Goal: Task Accomplishment & Management: Complete application form

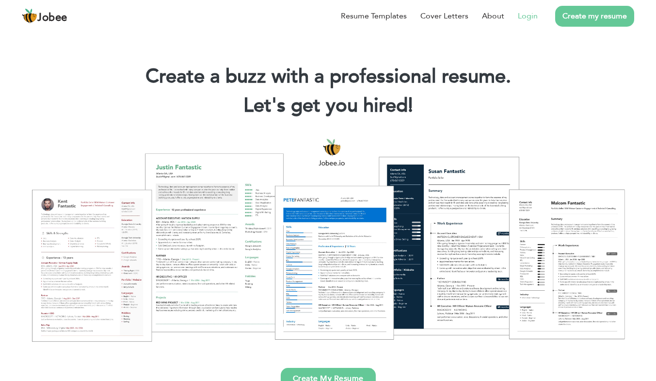
click at [527, 13] on link "Login" at bounding box center [528, 16] width 20 height 12
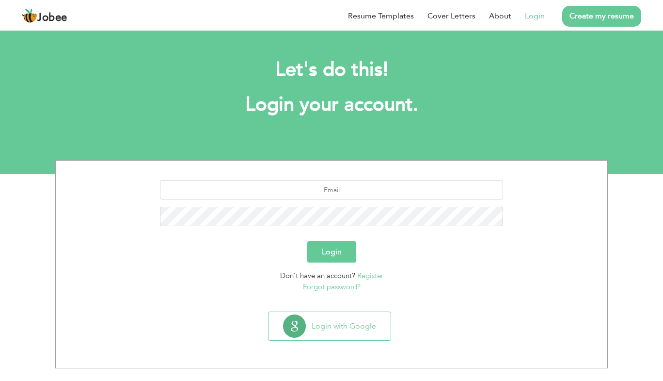
click at [379, 274] on link "Register" at bounding box center [370, 276] width 26 height 10
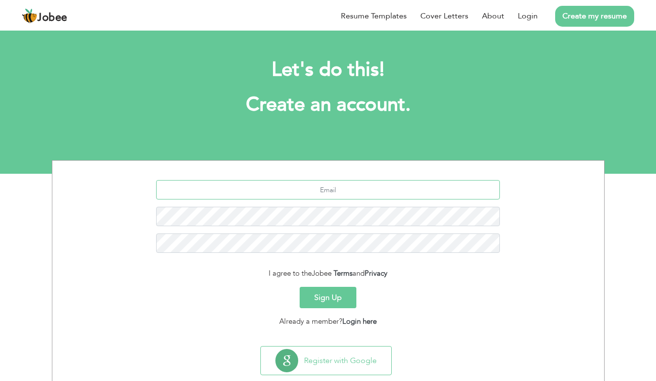
click at [336, 194] on input "text" at bounding box center [328, 189] width 344 height 19
type input "onlineworkwithsikander@gmail.com"
click at [333, 290] on button "Sign Up" at bounding box center [328, 297] width 57 height 21
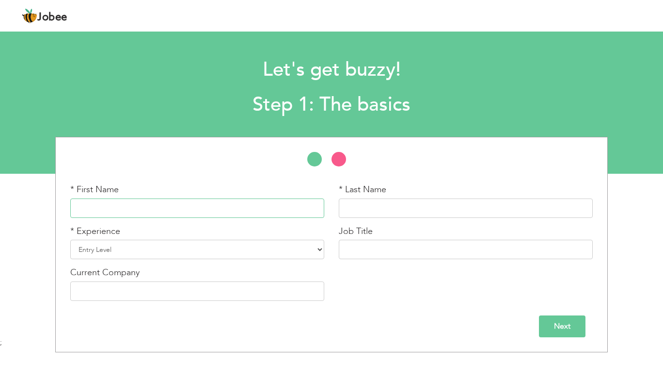
click at [132, 209] on input "text" at bounding box center [197, 207] width 254 height 19
type input "sikander"
click at [350, 213] on input "text" at bounding box center [466, 207] width 254 height 19
type input "nadeem"
click at [187, 245] on select "Entry Level Less than 1 Year 1 Year 2 Years 3 Years 4 Years 5 Years 6 Years 7 Y…" at bounding box center [197, 249] width 254 height 19
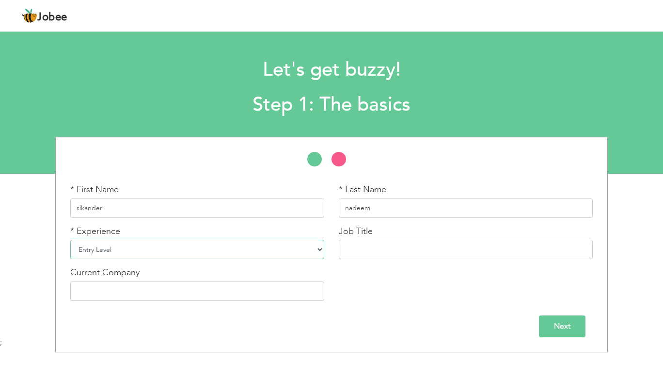
select select "5"
click at [70, 240] on select "Entry Level Less than 1 Year 1 Year 2 Years 3 Years 4 Years 5 Years 6 Years 7 Y…" at bounding box center [197, 249] width 254 height 19
click at [388, 253] on input "text" at bounding box center [466, 249] width 254 height 19
click at [384, 244] on input "digital maret" at bounding box center [466, 249] width 254 height 19
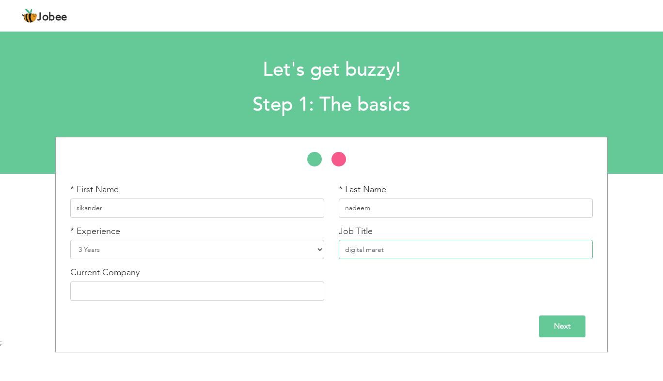
click at [384, 244] on input "digital maret" at bounding box center [466, 249] width 254 height 19
paste input "Digital Marketing & Graphic Design Specialis"
type input "Digital Marketing & Graphic Design Specialist"
click at [183, 297] on input "text" at bounding box center [197, 290] width 254 height 19
click at [543, 324] on input "Next" at bounding box center [562, 326] width 47 height 22
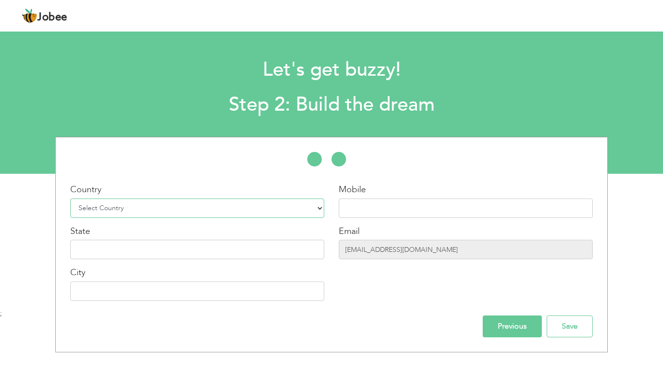
click at [160, 207] on select "Select Country Afghanistan Albania Algeria American Samoa Andorra Angola Anguil…" at bounding box center [197, 207] width 254 height 19
select select "166"
click at [70, 198] on select "Select Country Afghanistan Albania Algeria American Samoa Andorra Angola Anguil…" at bounding box center [197, 207] width 254 height 19
click at [350, 207] on input "text" at bounding box center [466, 207] width 254 height 19
type input "03452764571"
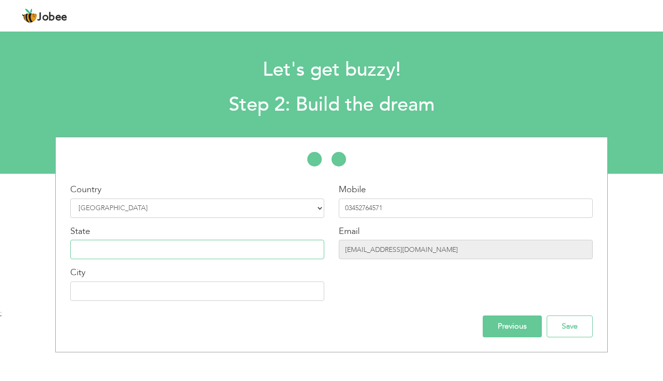
click at [278, 252] on input "text" at bounding box center [197, 249] width 254 height 19
type input "l"
type input "[GEOGRAPHIC_DATA]"
click at [245, 295] on input "text" at bounding box center [197, 290] width 254 height 19
type input "[GEOGRAPHIC_DATA]"
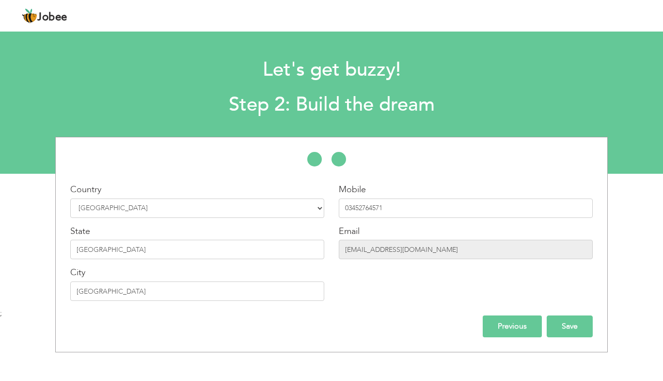
click at [557, 332] on input "Save" at bounding box center [570, 326] width 46 height 22
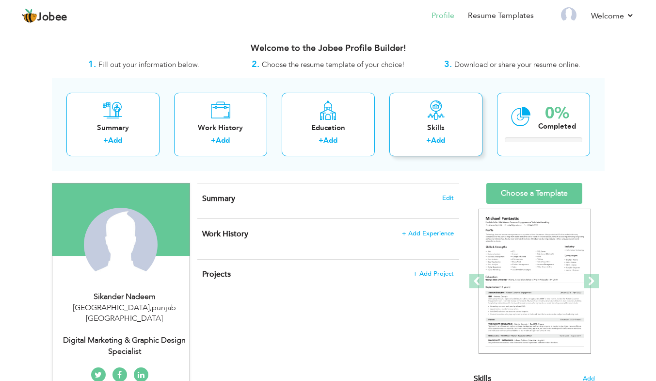
click at [437, 133] on div "Skills + Add" at bounding box center [435, 125] width 93 height 64
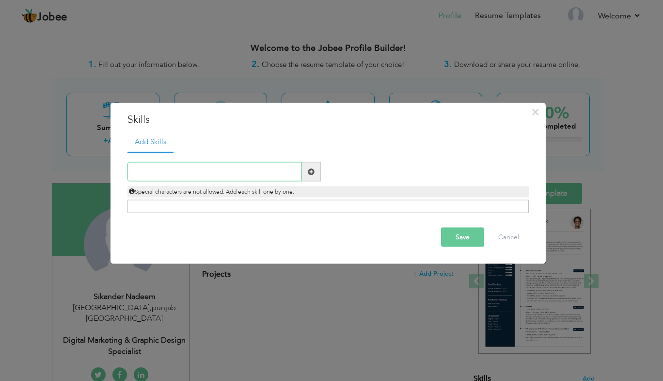
click at [230, 174] on input "text" at bounding box center [215, 171] width 175 height 19
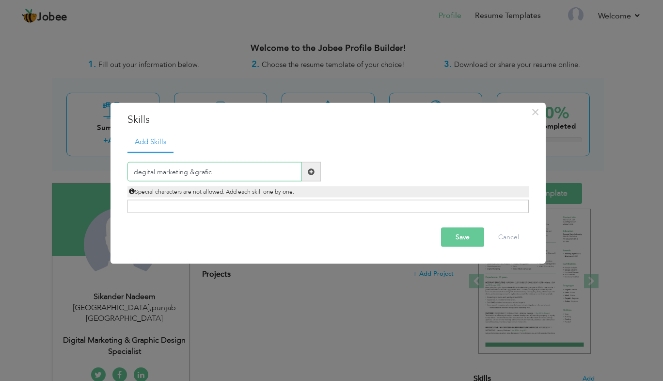
type input "degital marketing &grafic"
click at [460, 240] on button "Save" at bounding box center [462, 236] width 43 height 19
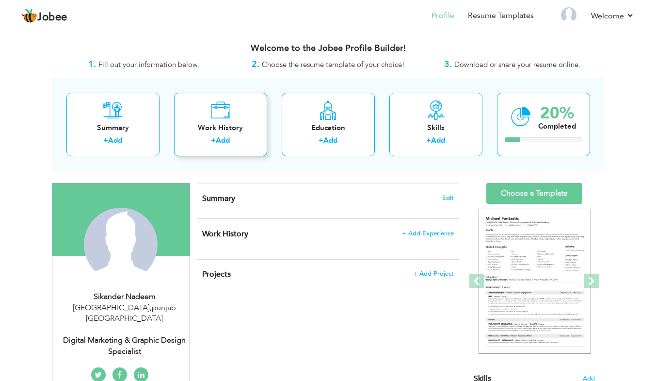
click at [218, 117] on icon at bounding box center [220, 109] width 20 height 19
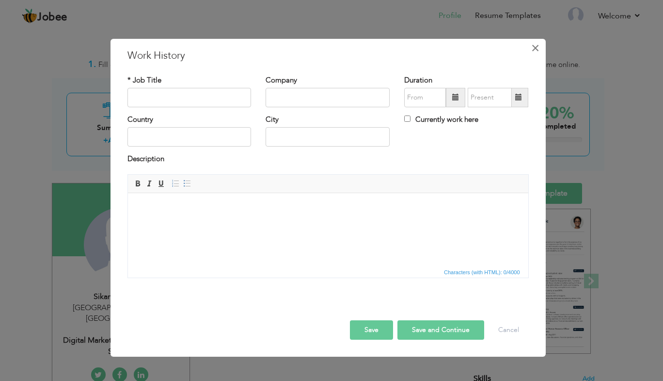
drag, startPoint x: 534, startPoint y: 49, endPoint x: 540, endPoint y: 50, distance: 5.5
click at [540, 50] on button "×" at bounding box center [536, 48] width 16 height 16
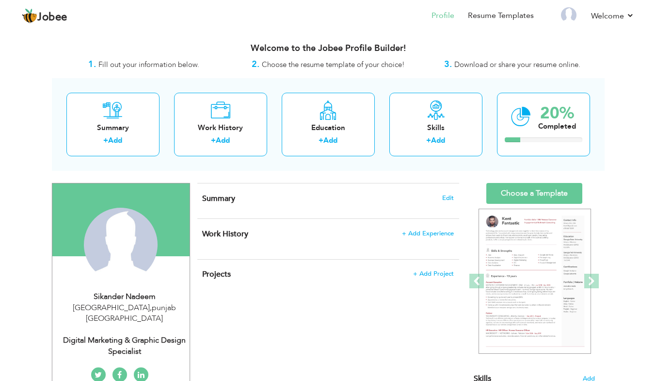
click at [648, 220] on div "View Resume Export PDF Profile Summary Public Link Experience Education Awards …" at bounding box center [328, 357] width 656 height 656
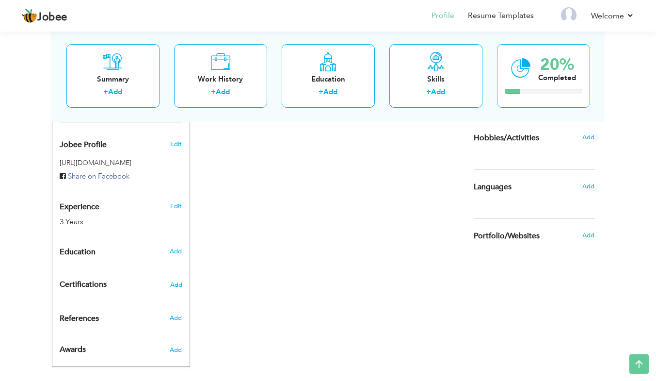
click at [651, 145] on div "View Resume Export PDF Profile Summary Public Link Experience Education Awards …" at bounding box center [328, 53] width 656 height 656
click at [655, 129] on div "View Resume Export PDF Profile Summary Public Link Experience Education Awards …" at bounding box center [328, 53] width 656 height 656
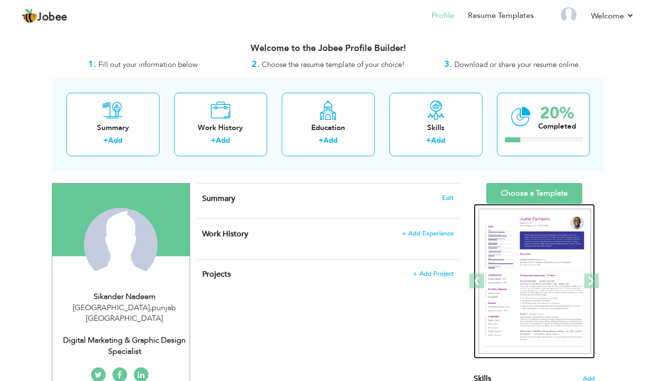
click at [556, 244] on img at bounding box center [535, 280] width 112 height 145
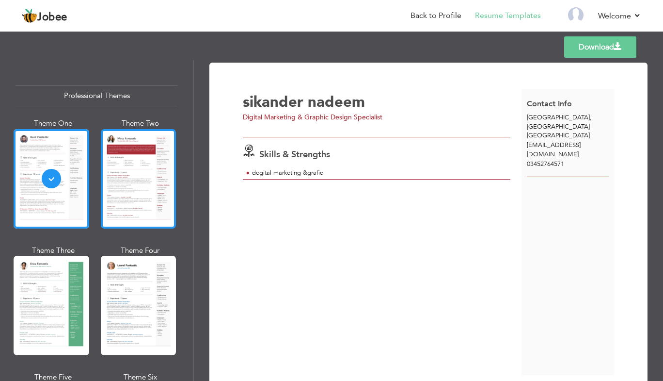
click at [153, 192] on div at bounding box center [139, 178] width 76 height 99
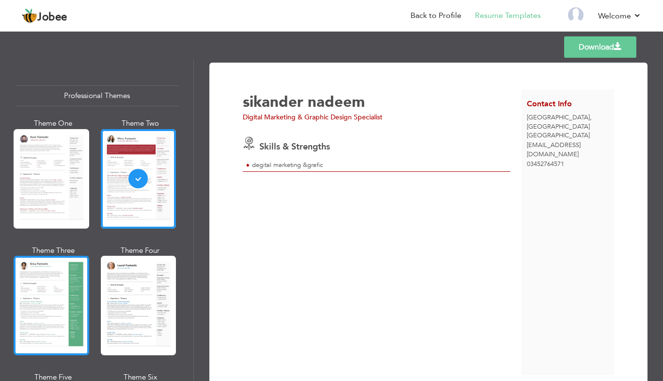
click at [50, 285] on div at bounding box center [52, 305] width 76 height 99
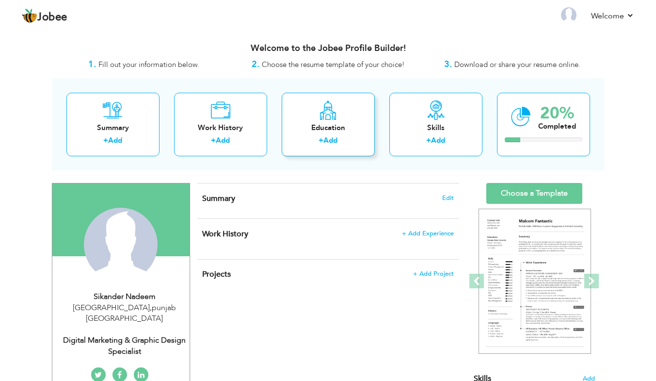
click at [300, 140] on div "+ Add" at bounding box center [328, 141] width 78 height 13
radio input "true"
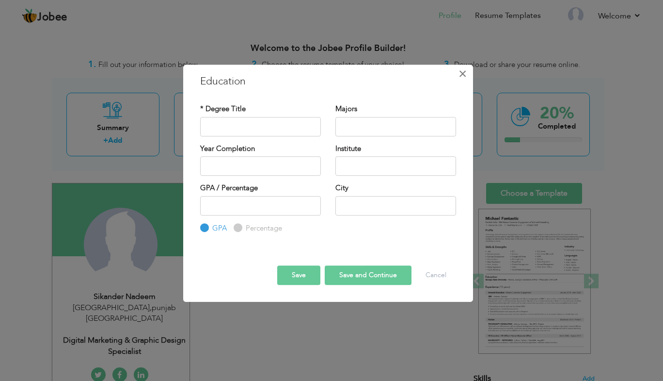
click at [464, 76] on span "×" at bounding box center [463, 73] width 8 height 17
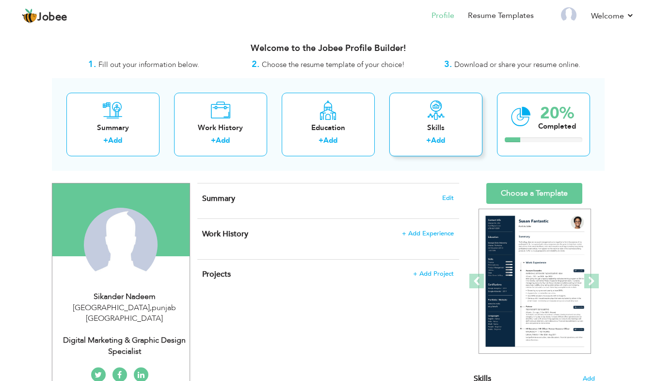
click at [447, 123] on div "Skills" at bounding box center [436, 128] width 78 height 10
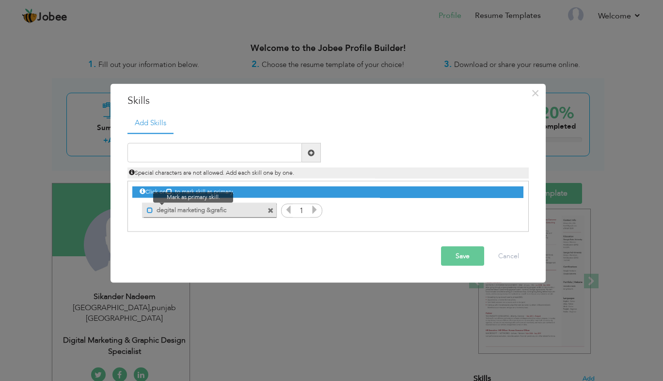
click at [147, 209] on span at bounding box center [150, 210] width 6 height 6
click at [449, 249] on button "Save" at bounding box center [462, 255] width 43 height 19
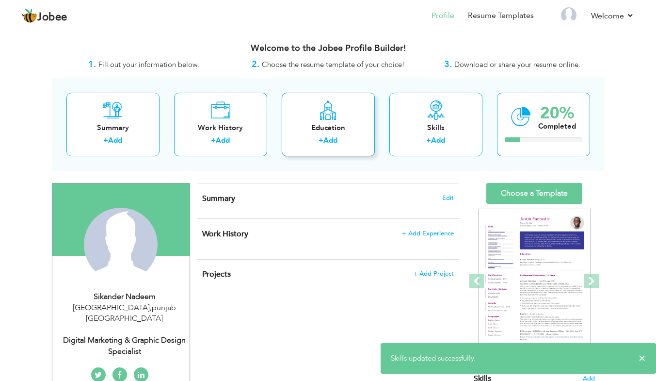
click at [338, 128] on div "Education" at bounding box center [328, 128] width 78 height 10
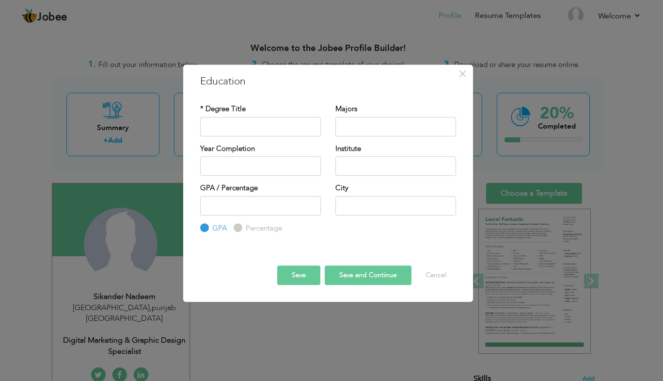
click at [146, 304] on div "× Education * Degree Title Majors Year Completion Institute GPA" at bounding box center [331, 190] width 663 height 381
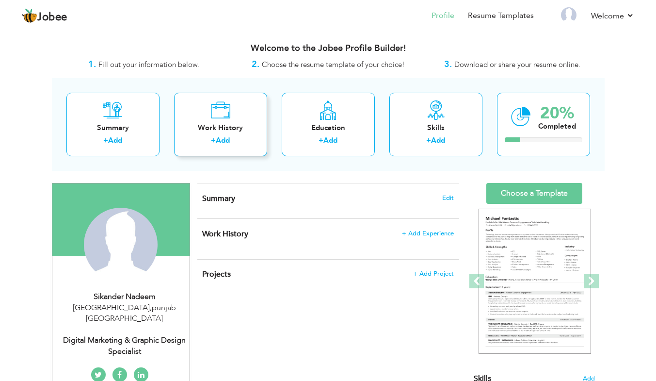
click at [224, 131] on div "Work History" at bounding box center [221, 128] width 78 height 10
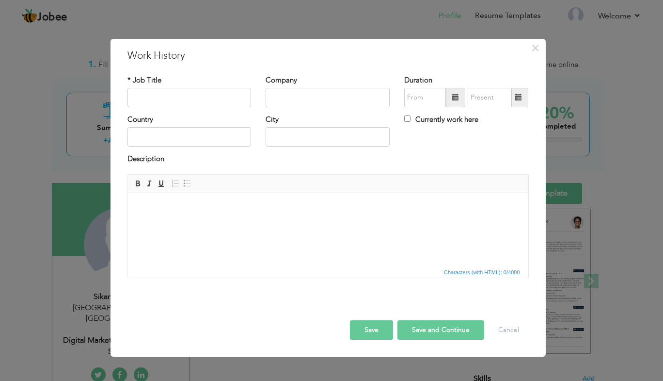
drag, startPoint x: 68, startPoint y: 157, endPoint x: 92, endPoint y: 145, distance: 26.5
click at [92, 145] on div "× Work History * Job Title Company Duration Currently work here Country" at bounding box center [331, 190] width 663 height 381
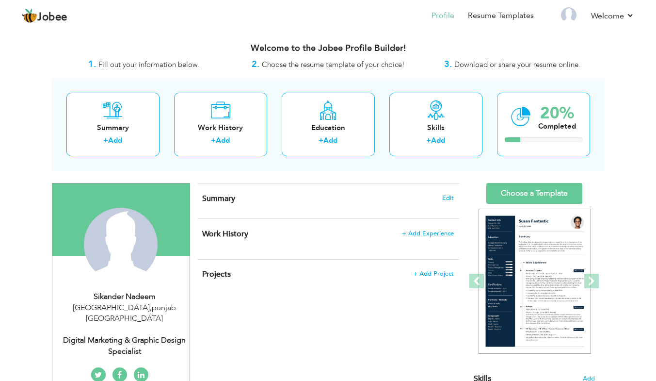
click at [92, 145] on div "+ Add" at bounding box center [113, 141] width 78 height 13
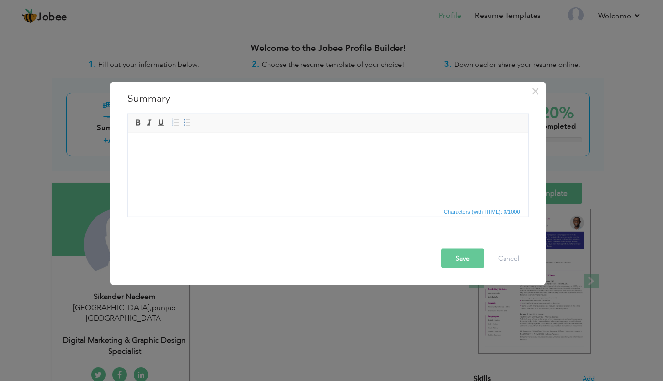
click at [298, 147] on body at bounding box center [327, 147] width 381 height 10
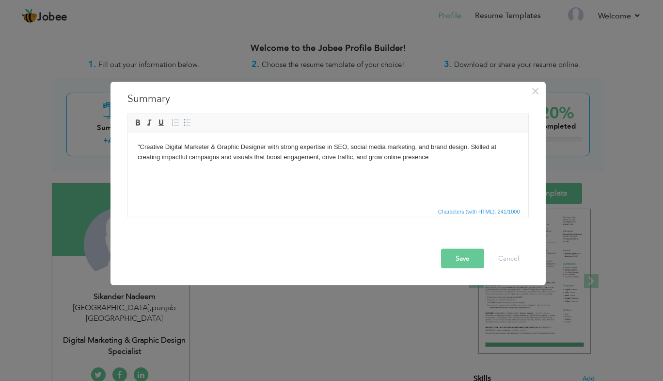
click at [139, 144] on body ""Creative Digital Marketer & Graphic Designer with strong expertise in SEO, soc…" at bounding box center [327, 152] width 381 height 20
click at [464, 257] on button "Save" at bounding box center [462, 257] width 43 height 19
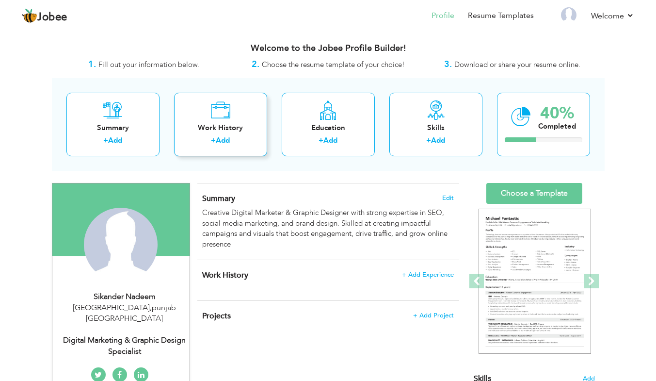
click at [206, 138] on div "+ Add" at bounding box center [221, 141] width 78 height 13
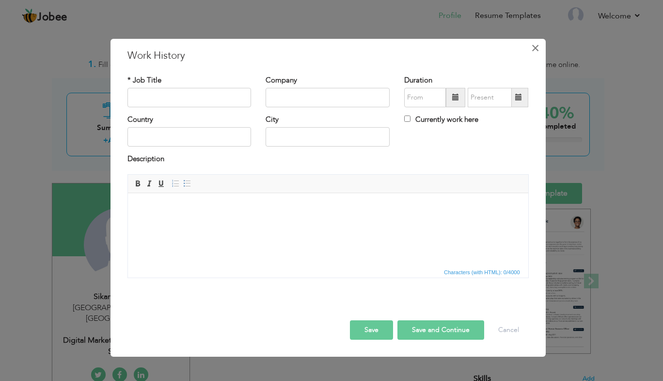
click at [535, 51] on span "×" at bounding box center [535, 47] width 8 height 17
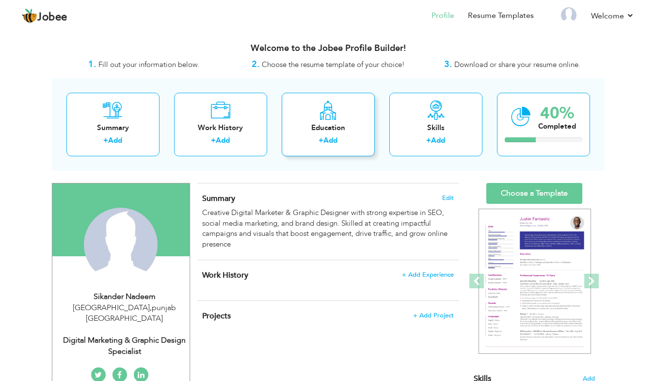
click at [320, 129] on div "Education" at bounding box center [328, 128] width 78 height 10
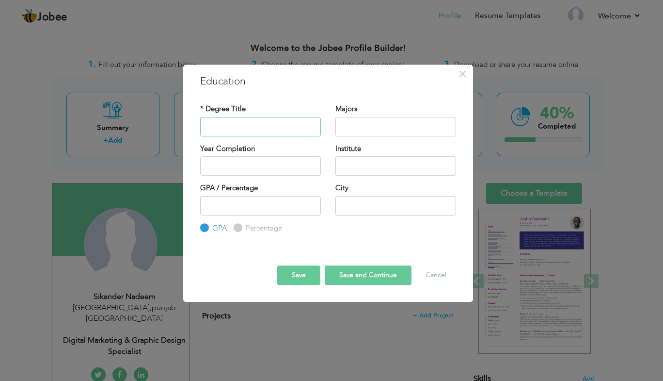
click at [277, 132] on input "text" at bounding box center [260, 126] width 121 height 19
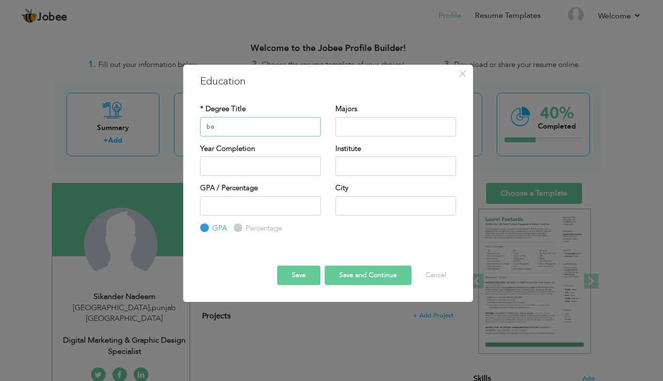
type input "b"
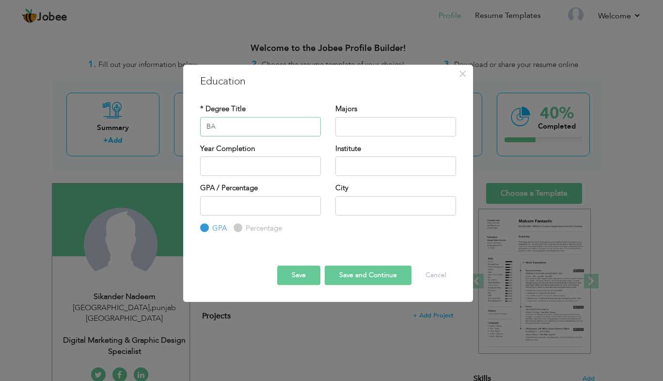
type input "BA"
click at [352, 130] on input "text" at bounding box center [396, 126] width 121 height 19
click at [307, 266] on button "Save" at bounding box center [298, 274] width 43 height 19
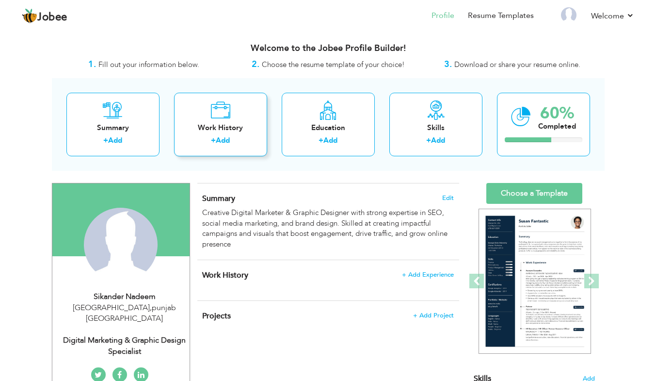
click at [253, 141] on div "+ Add" at bounding box center [221, 141] width 78 height 13
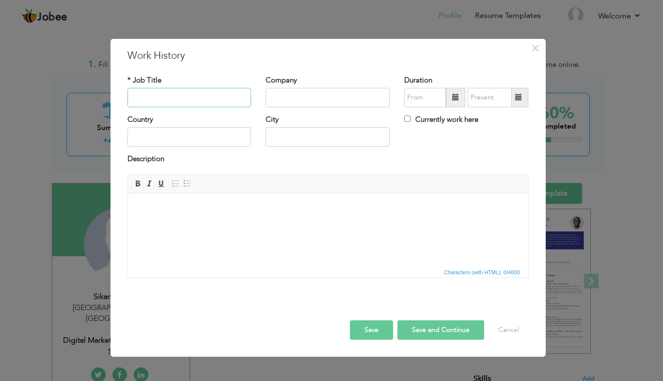
click at [215, 105] on input "text" at bounding box center [190, 97] width 124 height 19
type input "u"
type input "d"
type input "s"
type input "SEO"
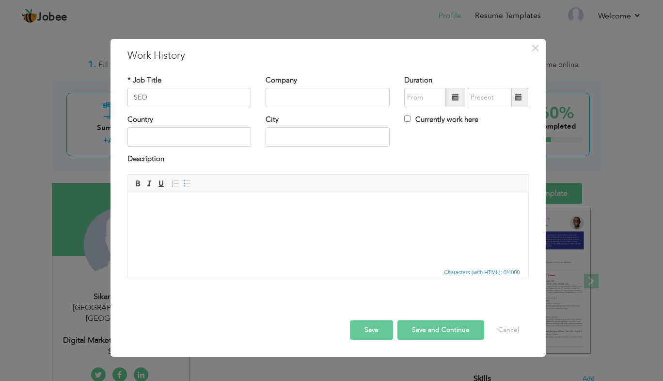
click at [368, 330] on button "Save" at bounding box center [371, 329] width 43 height 19
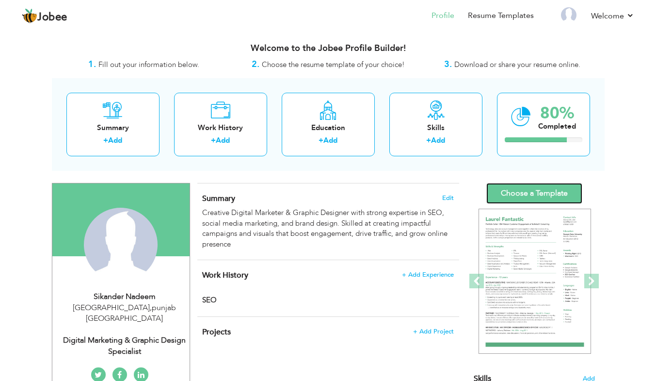
click at [544, 191] on link "Choose a Template" at bounding box center [534, 193] width 96 height 21
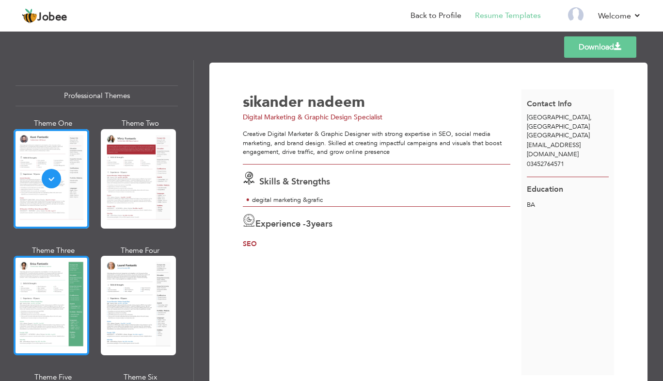
click at [66, 256] on div at bounding box center [52, 305] width 76 height 99
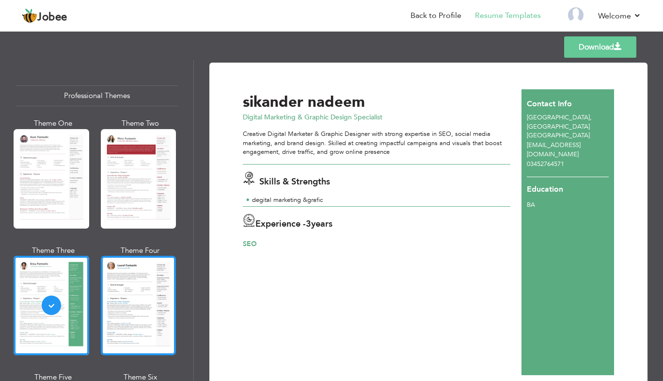
click at [162, 300] on div at bounding box center [139, 305] width 76 height 99
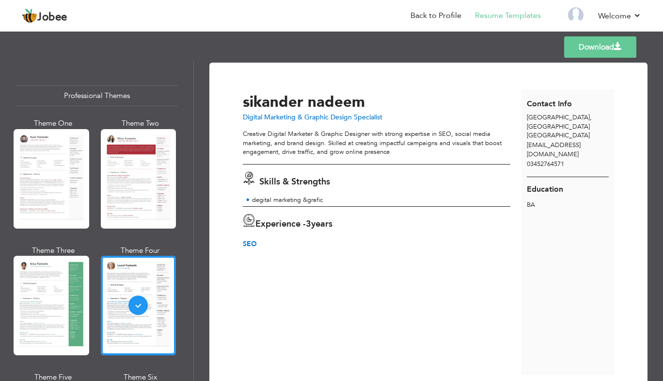
scroll to position [280, 0]
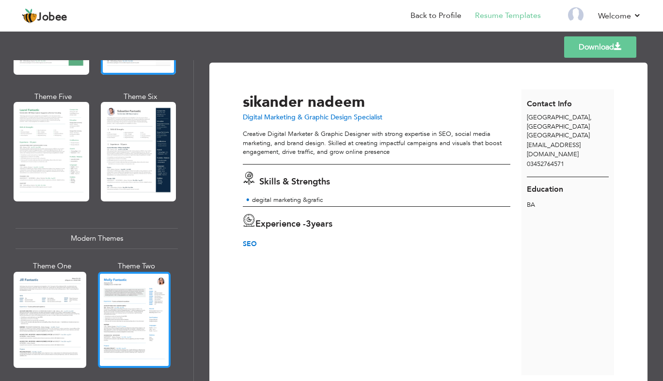
click at [128, 308] on div at bounding box center [134, 320] width 73 height 96
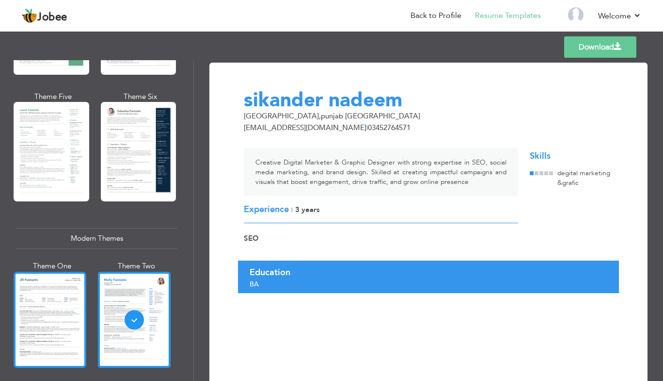
click at [70, 305] on div at bounding box center [50, 320] width 73 height 96
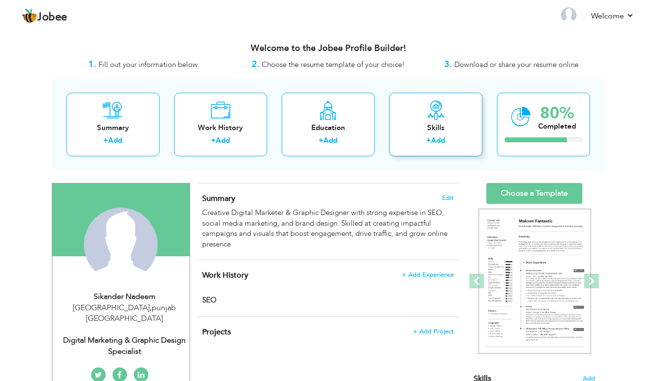
click at [459, 140] on div "+ Add" at bounding box center [436, 141] width 78 height 13
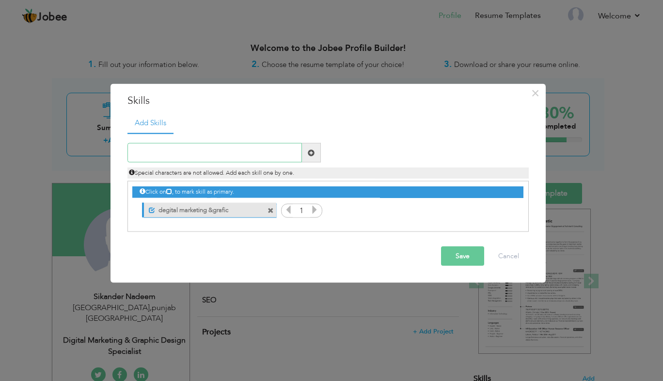
click at [196, 151] on input "text" at bounding box center [215, 152] width 175 height 19
type input "SEO"
click at [448, 255] on button "Save" at bounding box center [462, 255] width 43 height 19
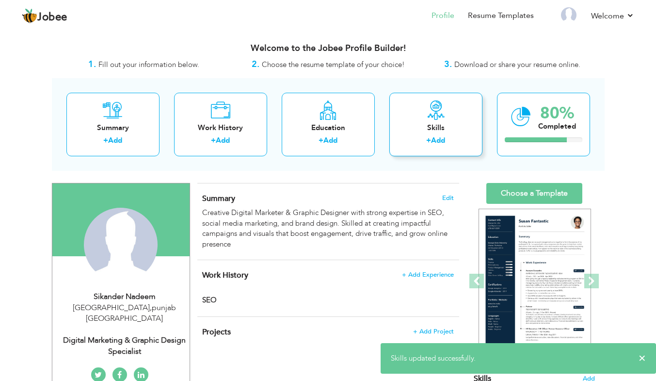
click at [459, 129] on div "Skills" at bounding box center [436, 128] width 78 height 10
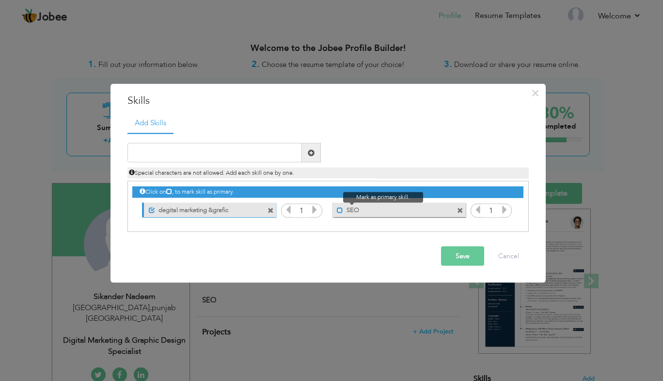
click at [339, 209] on span at bounding box center [340, 210] width 6 height 6
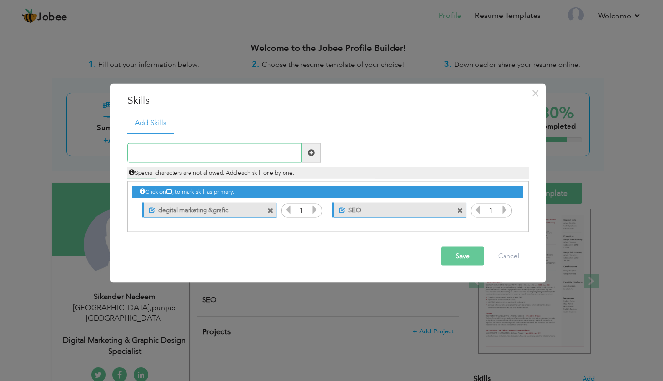
click at [277, 153] on input "text" at bounding box center [215, 152] width 175 height 19
type input "S"
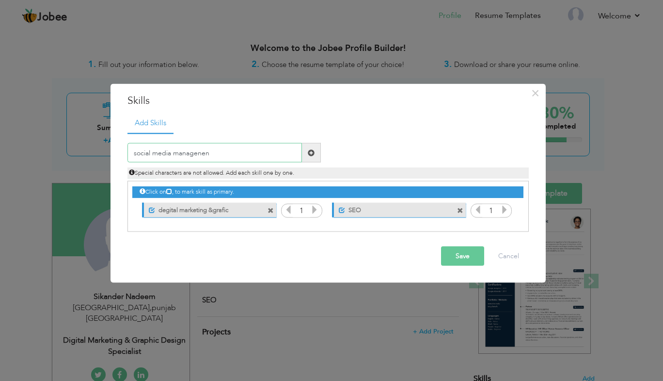
type input "social media managenent"
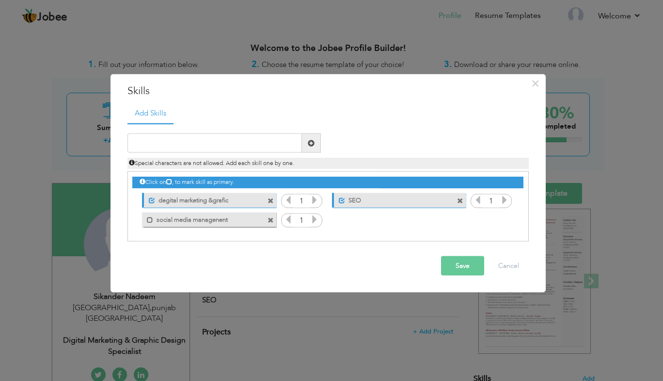
click at [144, 223] on div "Mark as primary skill. social media managenent" at bounding box center [209, 219] width 134 height 15
click at [148, 221] on span at bounding box center [150, 219] width 6 height 6
click at [189, 139] on input "text" at bounding box center [215, 142] width 175 height 19
type input "c"
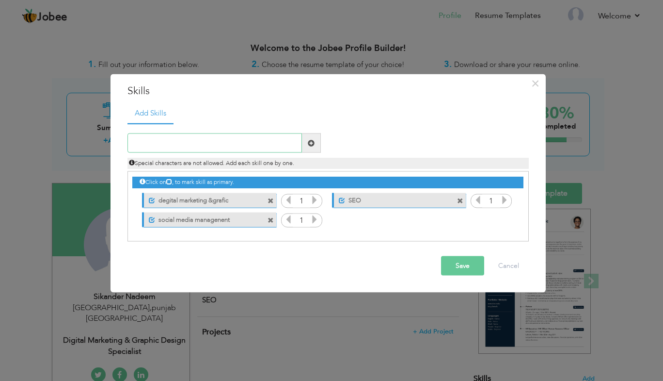
click at [189, 139] on input "text" at bounding box center [215, 142] width 175 height 19
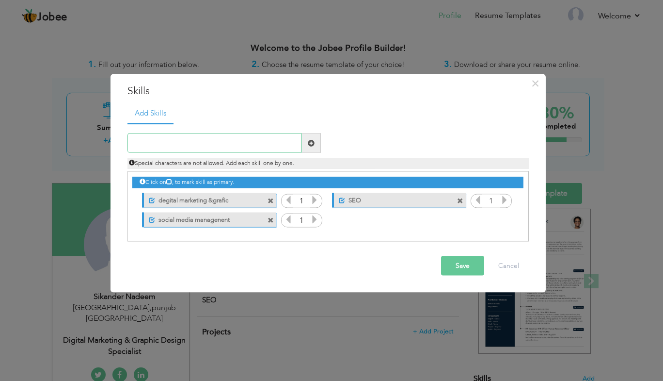
click at [189, 139] on input "text" at bounding box center [215, 142] width 175 height 19
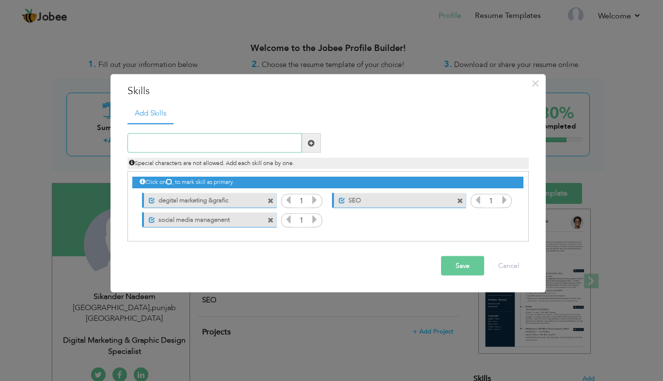
click at [189, 139] on input "text" at bounding box center [215, 142] width 175 height 19
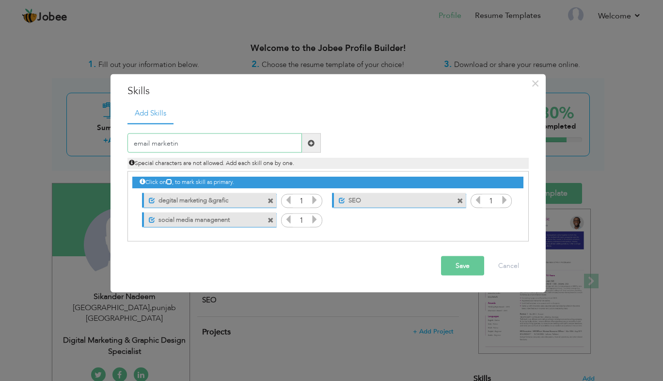
type input "email marketing"
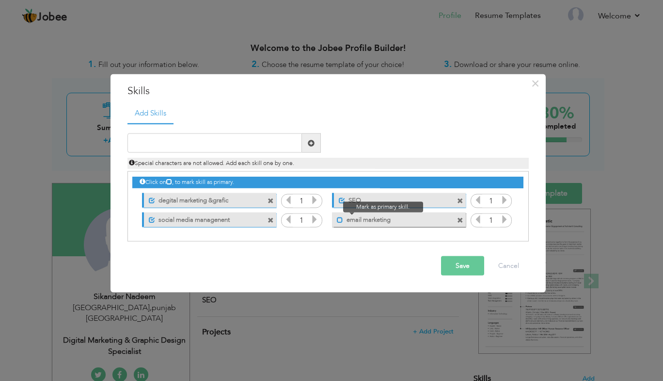
click at [341, 218] on span at bounding box center [340, 219] width 6 height 6
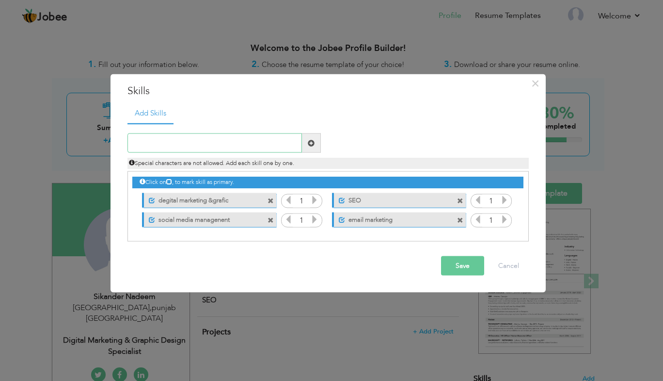
click at [275, 140] on input "text" at bounding box center [215, 142] width 175 height 19
type input "google ads"
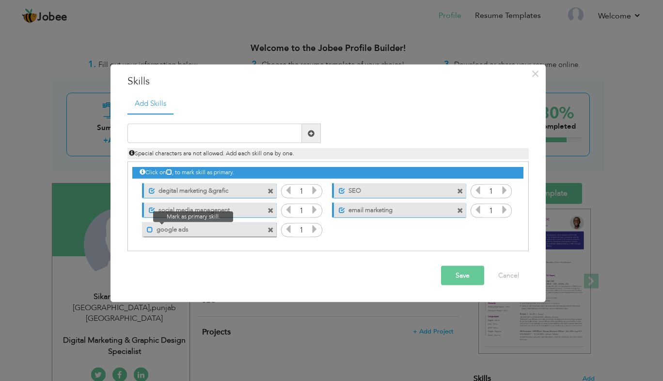
click at [150, 228] on span at bounding box center [150, 229] width 6 height 6
click at [175, 140] on input "text" at bounding box center [215, 133] width 175 height 19
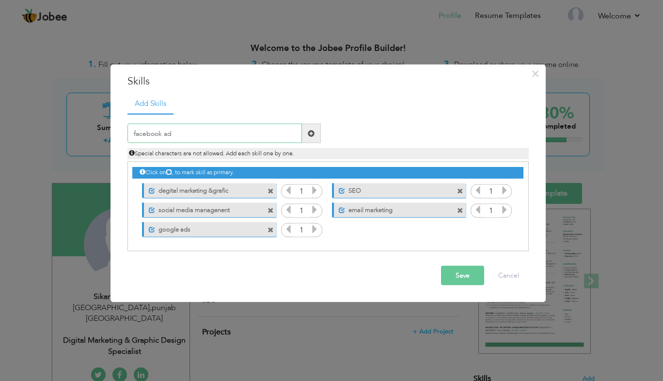
type input "facebook ads"
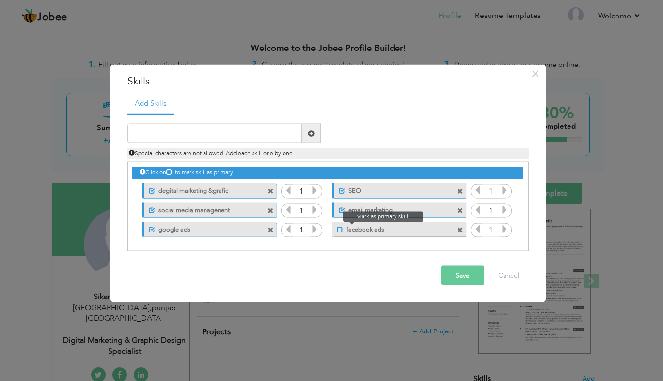
click at [338, 231] on span at bounding box center [340, 229] width 6 height 6
click at [504, 230] on icon at bounding box center [504, 228] width 9 height 9
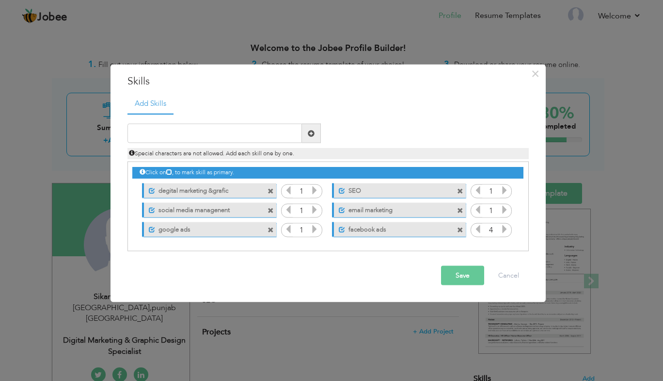
click at [504, 230] on icon at bounding box center [504, 228] width 9 height 9
click at [503, 193] on icon at bounding box center [504, 190] width 9 height 9
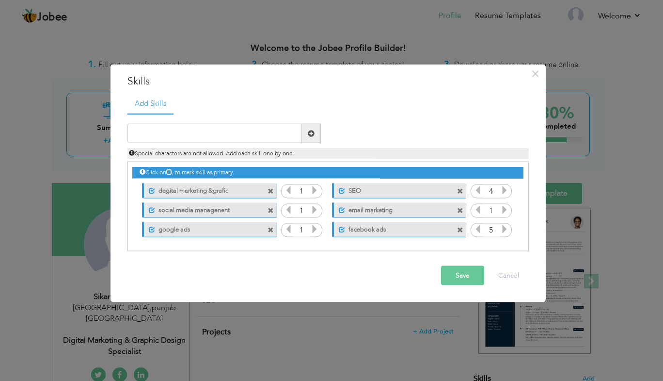
click at [503, 193] on icon at bounding box center [504, 190] width 9 height 9
click at [312, 193] on icon at bounding box center [314, 190] width 9 height 9
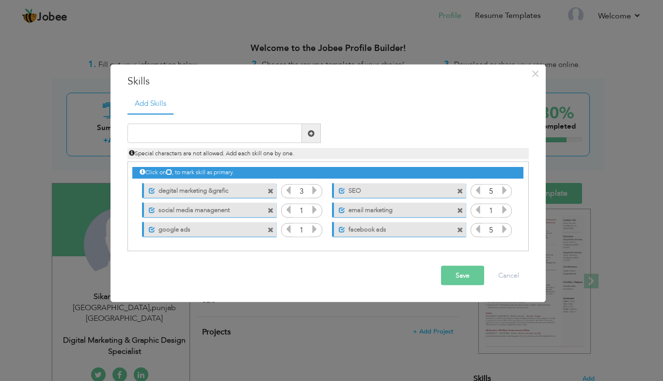
click at [312, 193] on icon at bounding box center [314, 190] width 9 height 9
drag, startPoint x: 312, startPoint y: 193, endPoint x: 314, endPoint y: 208, distance: 15.2
click at [314, 208] on div "Click on , to mark skill as primary. Unmark as primary skill. degital marketing…" at bounding box center [327, 200] width 391 height 77
click at [314, 208] on icon at bounding box center [314, 209] width 9 height 9
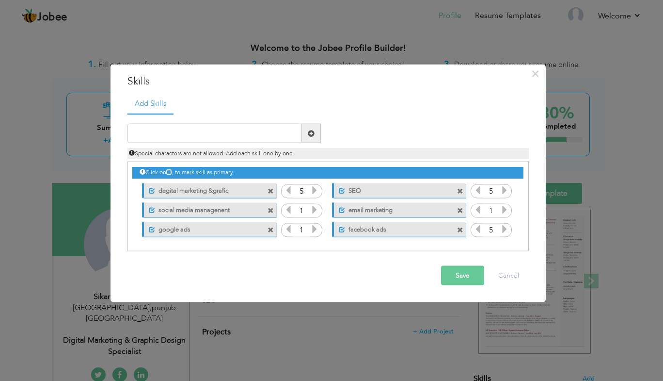
click at [314, 208] on icon at bounding box center [314, 209] width 9 height 9
click at [313, 227] on icon at bounding box center [314, 228] width 9 height 9
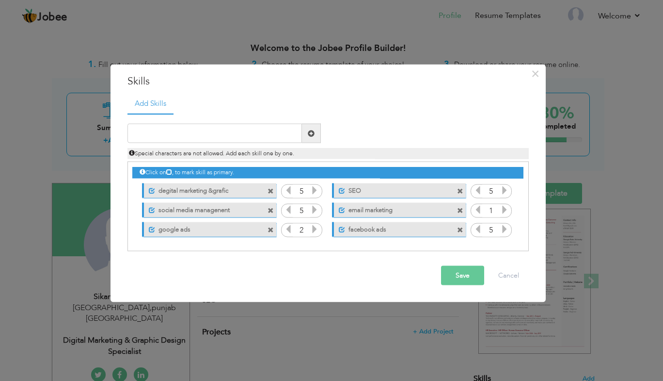
click at [313, 227] on icon at bounding box center [314, 228] width 9 height 9
click at [318, 233] on icon at bounding box center [314, 228] width 9 height 9
click at [290, 193] on icon at bounding box center [288, 190] width 9 height 9
click at [288, 208] on icon at bounding box center [288, 209] width 9 height 9
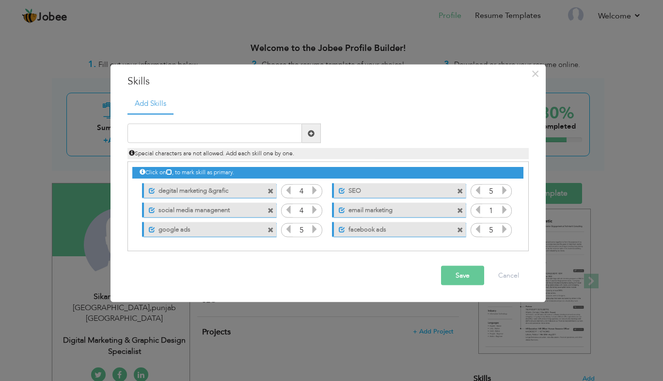
click at [507, 209] on icon at bounding box center [504, 209] width 9 height 9
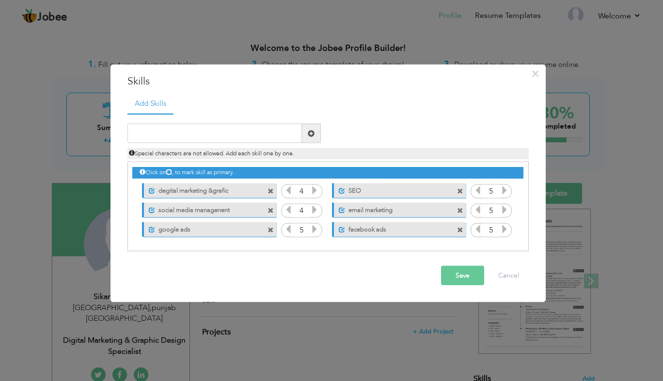
click at [507, 209] on icon at bounding box center [504, 209] width 9 height 9
drag, startPoint x: 507, startPoint y: 209, endPoint x: 479, endPoint y: 226, distance: 32.6
click at [479, 226] on div "Click on , to mark skill as primary. Unmark as primary skill. degital marketing…" at bounding box center [327, 200] width 391 height 77
click at [479, 226] on icon at bounding box center [478, 228] width 9 height 9
click at [471, 274] on button "Save" at bounding box center [462, 275] width 43 height 19
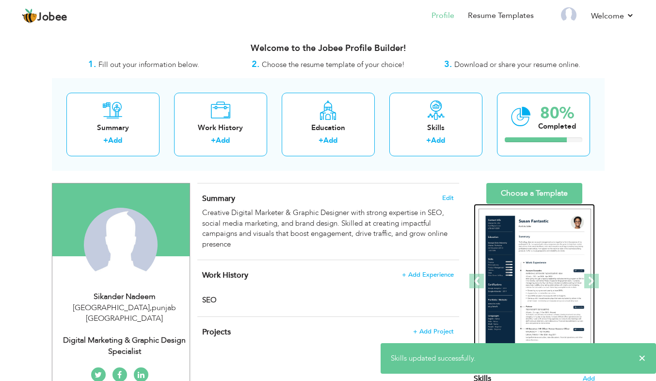
click at [541, 276] on img at bounding box center [535, 280] width 112 height 145
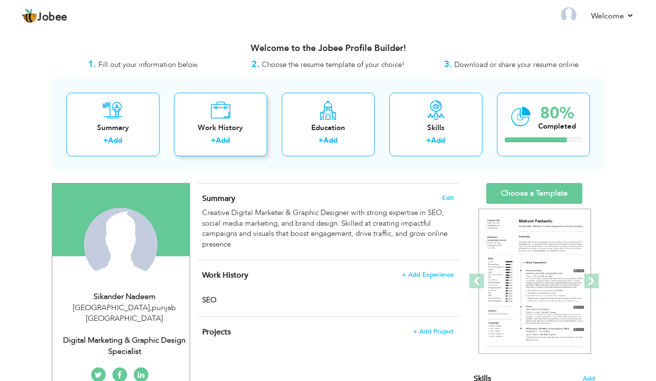
click at [211, 143] on label "+" at bounding box center [213, 140] width 5 height 10
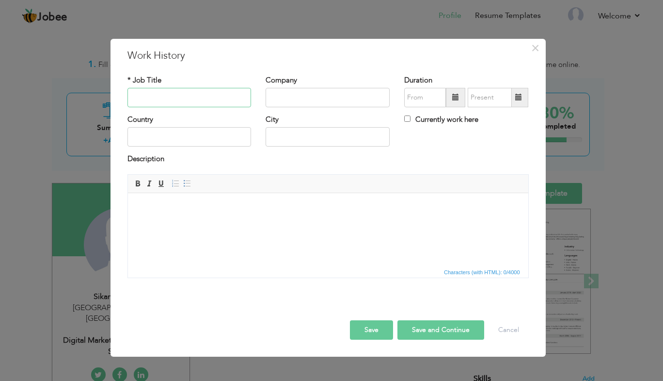
click at [191, 92] on input "text" at bounding box center [190, 97] width 124 height 19
type input "c"
click at [531, 47] on span "×" at bounding box center [535, 47] width 8 height 17
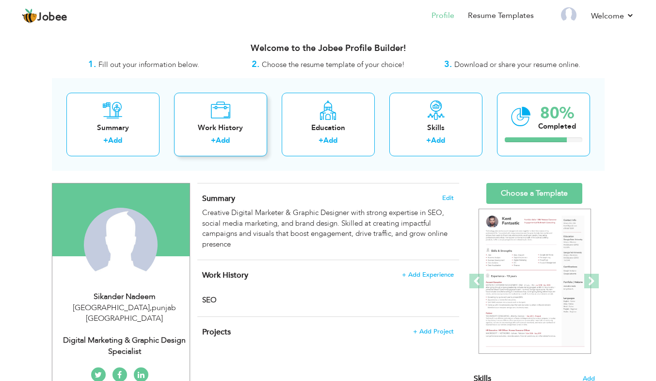
click at [226, 109] on icon at bounding box center [220, 109] width 20 height 19
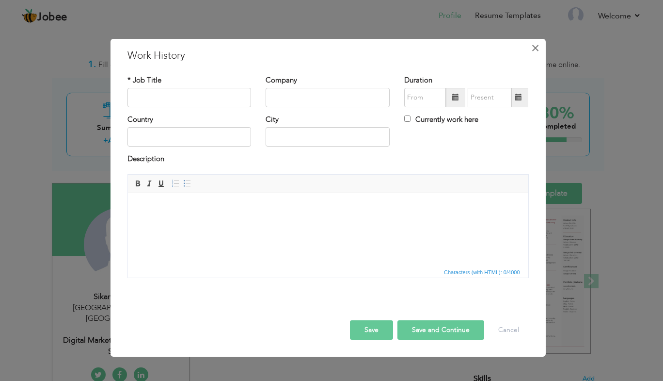
click at [541, 52] on button "×" at bounding box center [536, 48] width 16 height 16
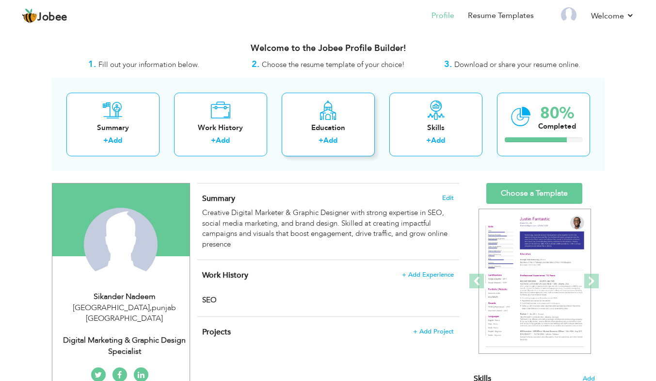
click at [337, 122] on div "Education + Add" at bounding box center [328, 125] width 93 height 64
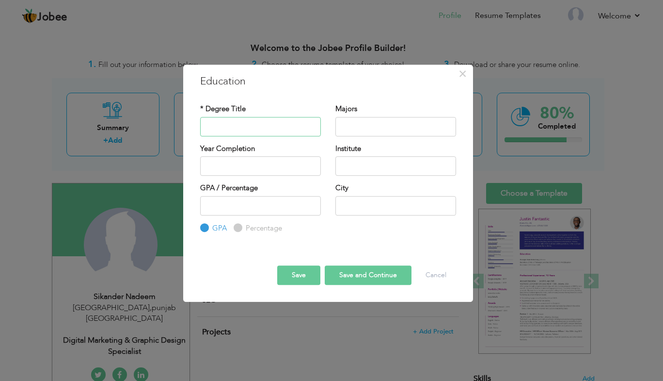
click at [290, 129] on input "text" at bounding box center [260, 126] width 121 height 19
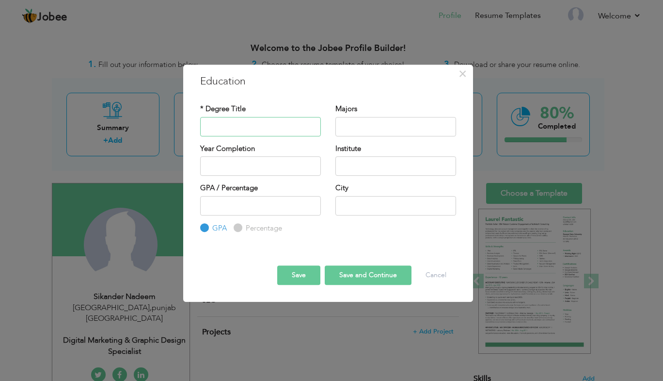
type input "BA"
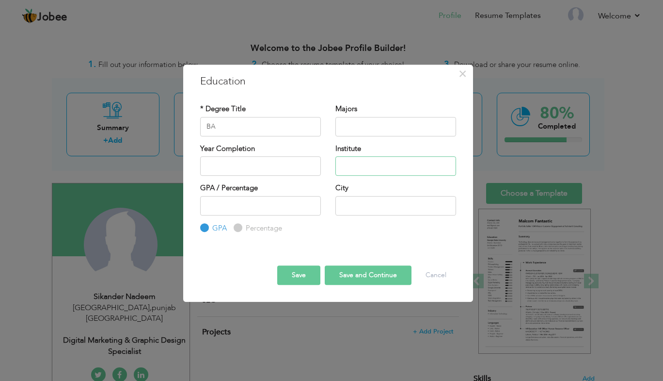
click at [365, 168] on input "text" at bounding box center [396, 165] width 121 height 19
type input "p"
click at [286, 127] on input "BA" at bounding box center [260, 126] width 121 height 19
type input "i"
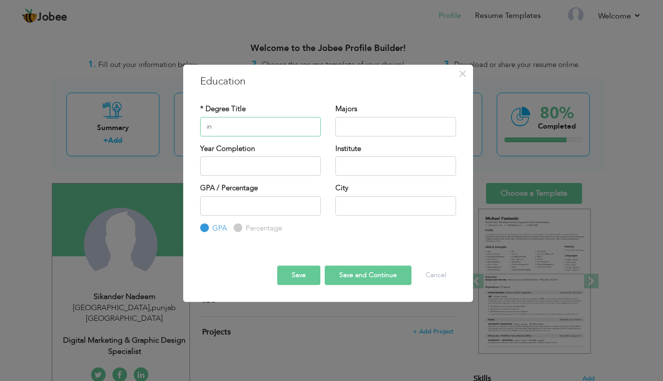
type input "i"
type input "BA"
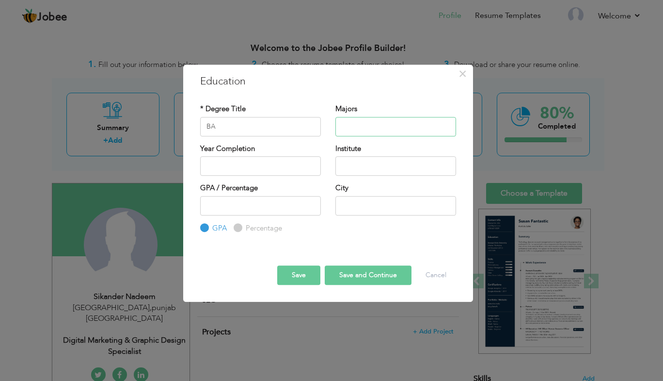
click at [352, 130] on input "text" at bounding box center [396, 126] width 121 height 19
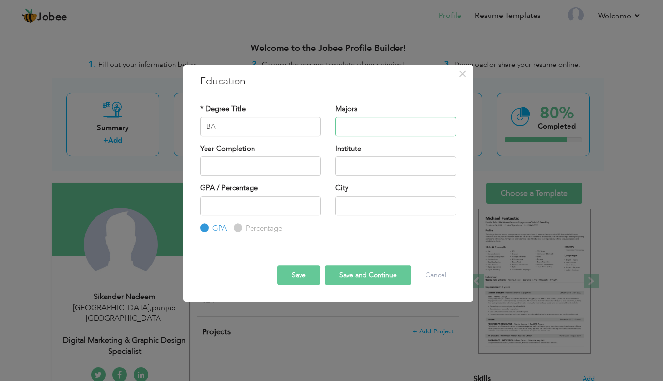
paste input "English"
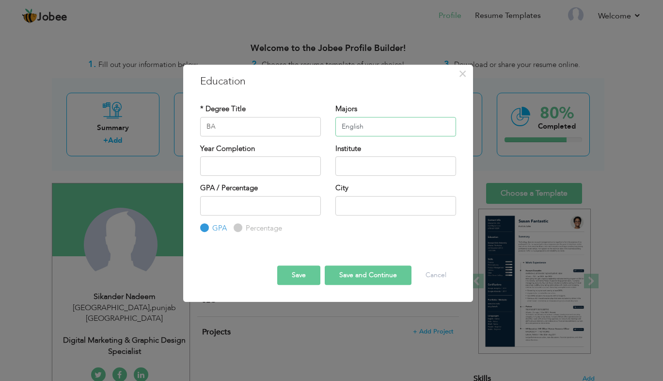
type input "English"
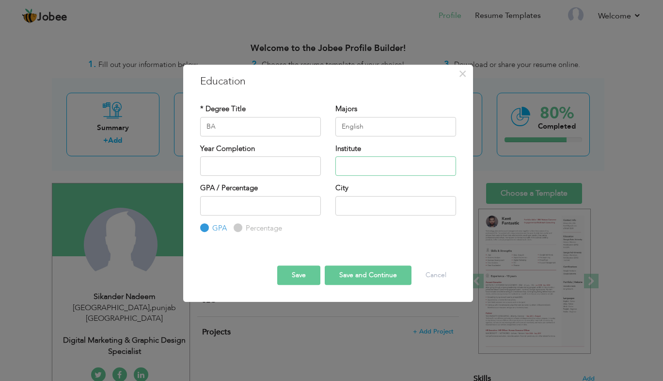
click at [347, 167] on input "text" at bounding box center [396, 165] width 121 height 19
paste input "[GEOGRAPHIC_DATA]"
type input "[GEOGRAPHIC_DATA]"
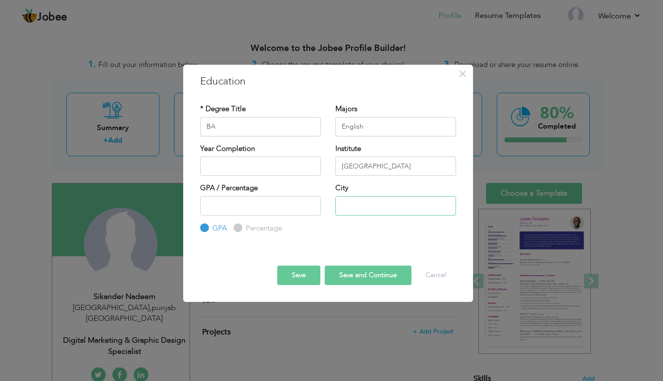
click at [356, 210] on input "text" at bounding box center [396, 205] width 121 height 19
paste input "[GEOGRAPHIC_DATA]"
type input "[GEOGRAPHIC_DATA]"
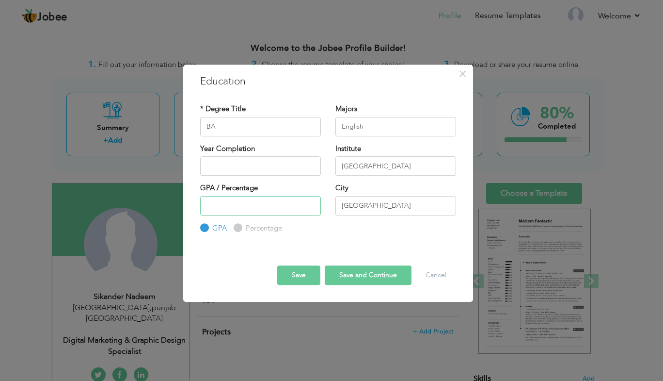
click at [286, 197] on input "number" at bounding box center [260, 205] width 121 height 19
paste input "3.240"
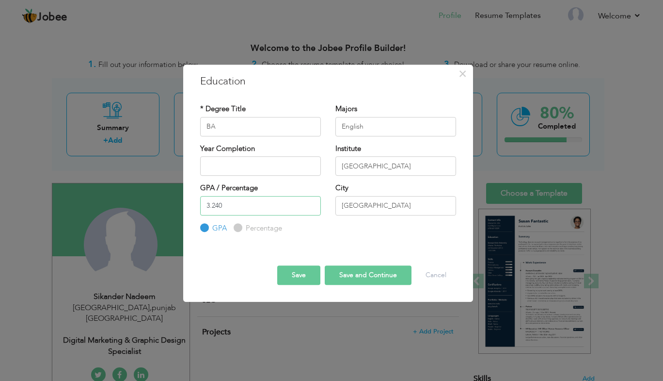
click at [215, 204] on input "3.240" at bounding box center [260, 205] width 121 height 19
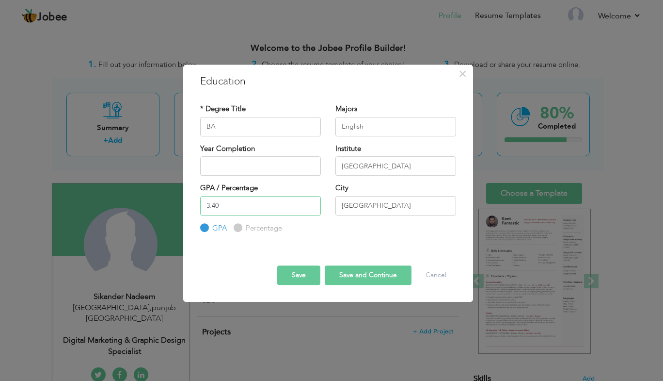
click at [238, 208] on input "3.40" at bounding box center [260, 205] width 121 height 19
type input "3"
type input "69"
click at [349, 273] on button "Save and Continue" at bounding box center [368, 274] width 87 height 19
click at [248, 221] on div "69 GPA Percentage" at bounding box center [260, 215] width 121 height 38
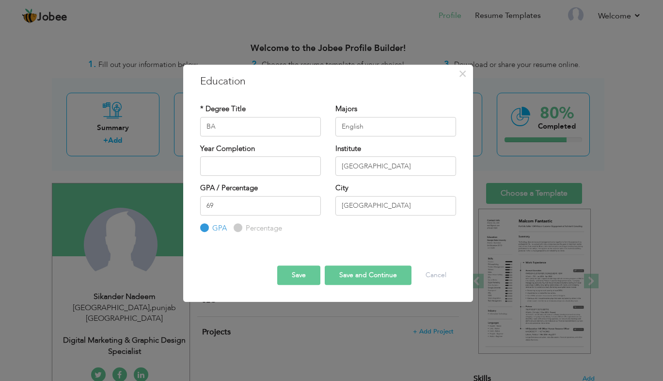
click at [241, 225] on div "Percentage" at bounding box center [258, 228] width 48 height 11
click at [234, 228] on input "Percentage" at bounding box center [237, 227] width 6 height 6
radio input "true"
click at [353, 273] on button "Save and Continue" at bounding box center [368, 274] width 87 height 19
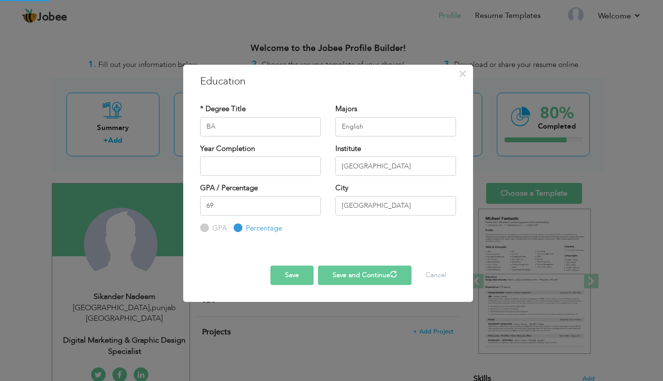
radio input "true"
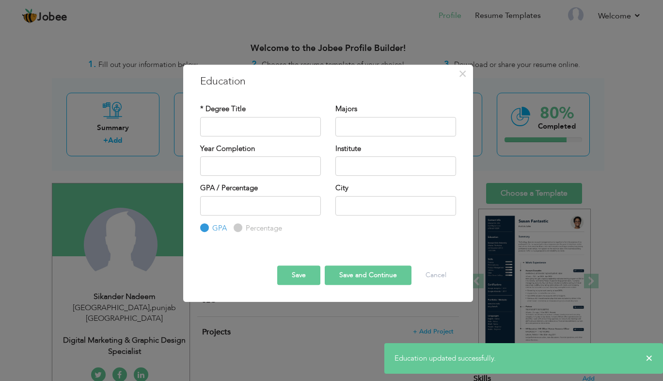
click at [276, 329] on div "× Education * Degree Title Majors Year Completion Institute GPA" at bounding box center [331, 190] width 663 height 381
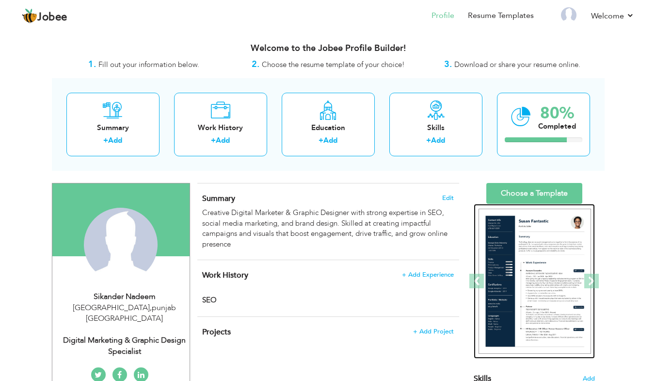
click at [522, 252] on img at bounding box center [535, 280] width 112 height 145
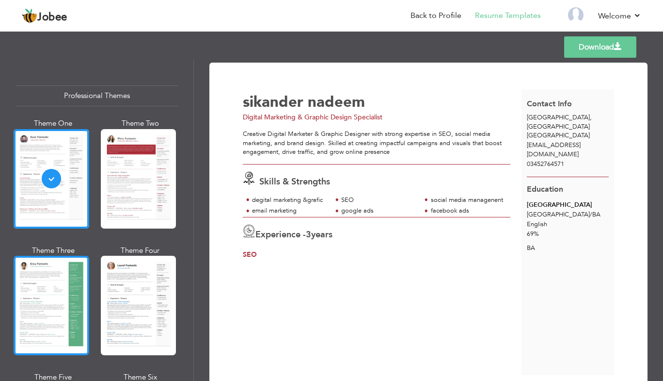
click at [54, 303] on div at bounding box center [52, 305] width 76 height 99
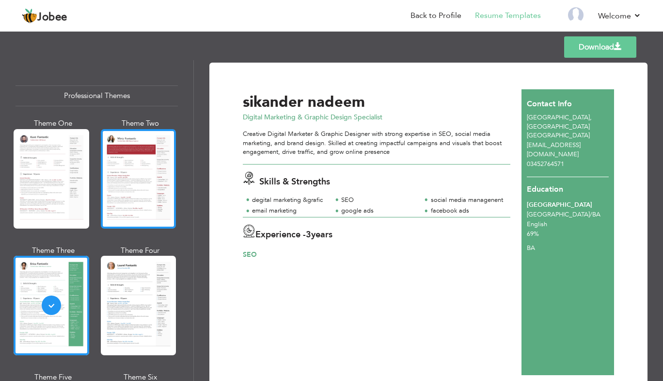
click at [108, 171] on div at bounding box center [139, 178] width 76 height 99
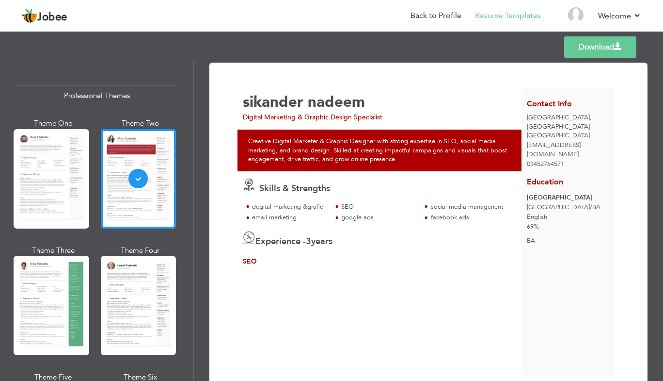
click at [185, 249] on div "Professional Themes Theme One Theme Two Theme Three Theme Six" at bounding box center [96, 220] width 193 height 320
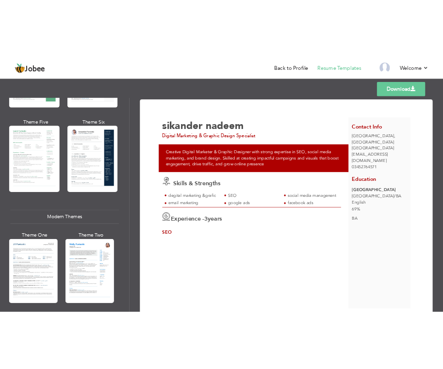
scroll to position [561, 0]
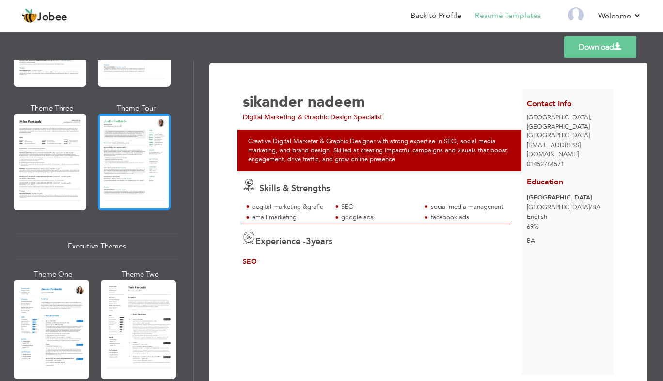
click at [148, 160] on div at bounding box center [134, 161] width 73 height 96
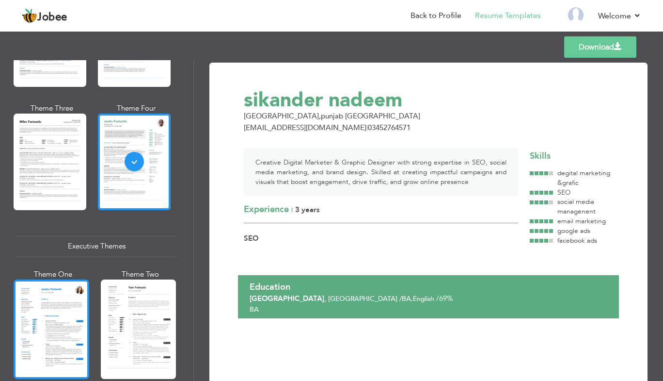
click at [55, 314] on div at bounding box center [52, 328] width 76 height 99
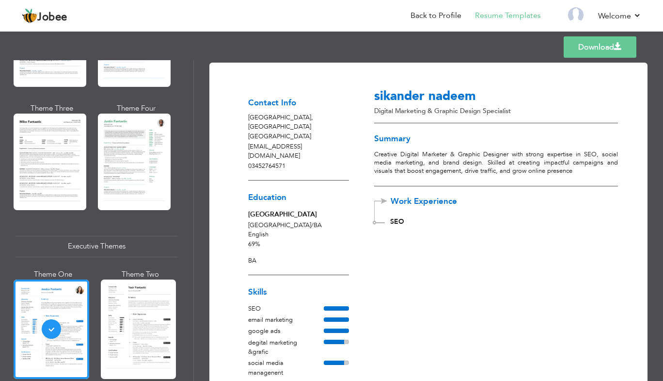
click at [190, 339] on div "Professional Themes Theme One Theme Two Theme Three Theme Six" at bounding box center [96, 220] width 193 height 320
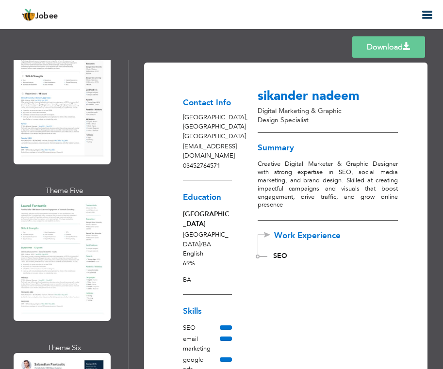
click at [117, 309] on div "Professional Themes Theme One Theme Two Theme Three Theme Six" at bounding box center [64, 214] width 128 height 309
click at [123, 314] on div "Professional Themes Theme One Theme Two Theme Three Theme Six" at bounding box center [64, 214] width 128 height 309
click at [124, 316] on div "Professional Themes Theme One Theme Two Theme Three Theme Six" at bounding box center [64, 214] width 128 height 309
drag, startPoint x: 124, startPoint y: 316, endPoint x: 127, endPoint y: 320, distance: 5.2
click at [127, 320] on div "Professional Themes Theme One Theme Two Theme Three Theme Six" at bounding box center [64, 214] width 128 height 309
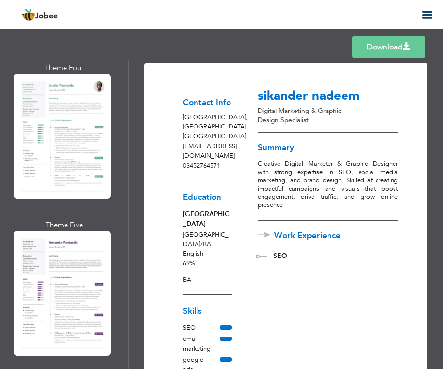
scroll to position [2452, 0]
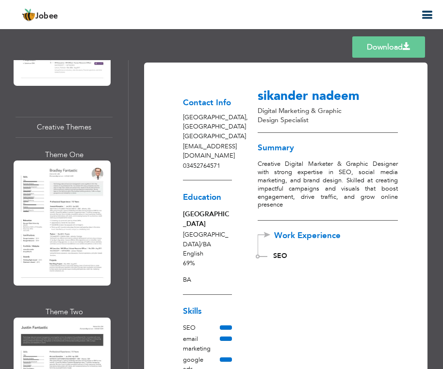
click at [416, 40] on link "Download" at bounding box center [388, 46] width 73 height 21
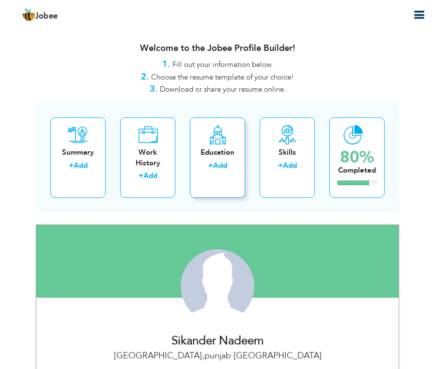
click at [228, 143] on div "Education + Add" at bounding box center [217, 157] width 55 height 80
radio input "true"
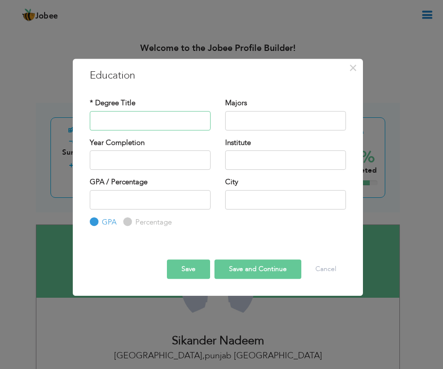
click at [157, 121] on input "text" at bounding box center [150, 120] width 121 height 19
type input "inter"
click at [238, 122] on input "text" at bounding box center [285, 120] width 121 height 19
type input "english"
click at [237, 163] on input "text" at bounding box center [285, 159] width 121 height 19
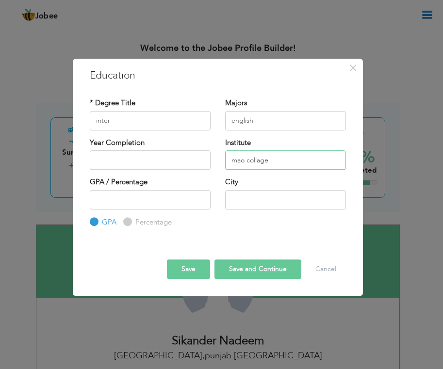
type input "mao collage"
click at [174, 201] on input "number" at bounding box center [150, 199] width 121 height 19
type input "75"
click at [162, 221] on label "Percentage" at bounding box center [152, 222] width 39 height 10
click at [129, 221] on input "Percentage" at bounding box center [126, 222] width 6 height 6
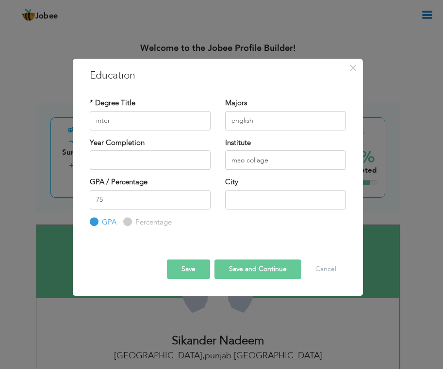
radio input "true"
click at [262, 196] on input "text" at bounding box center [285, 199] width 121 height 19
type input "[GEOGRAPHIC_DATA]"
click at [254, 272] on button "Save and Continue" at bounding box center [257, 268] width 87 height 19
radio input "true"
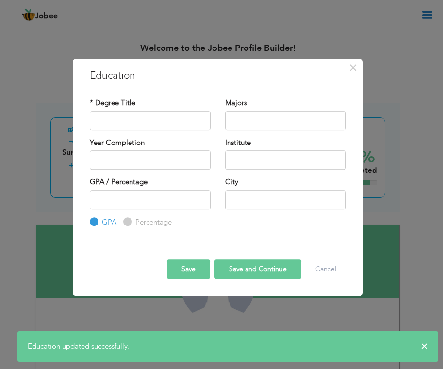
click at [22, 233] on div "× Education * Degree Title Majors Year Completion Institute GPA" at bounding box center [221, 184] width 443 height 369
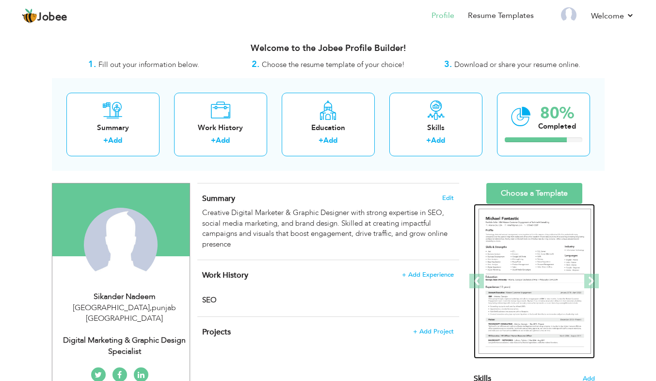
click at [442, 234] on img at bounding box center [535, 280] width 112 height 145
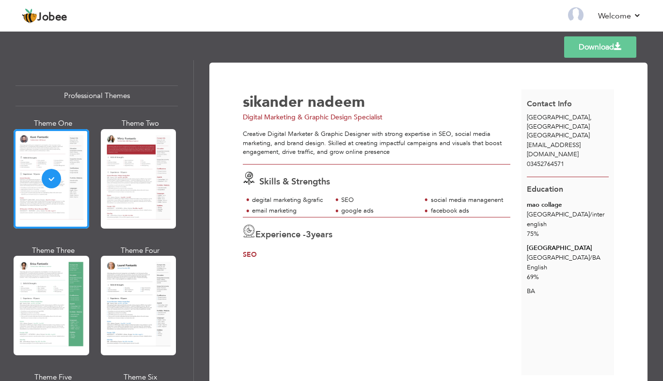
click at [189, 330] on div "Professional Themes Theme One Theme Two Theme Three Theme Six" at bounding box center [96, 220] width 193 height 320
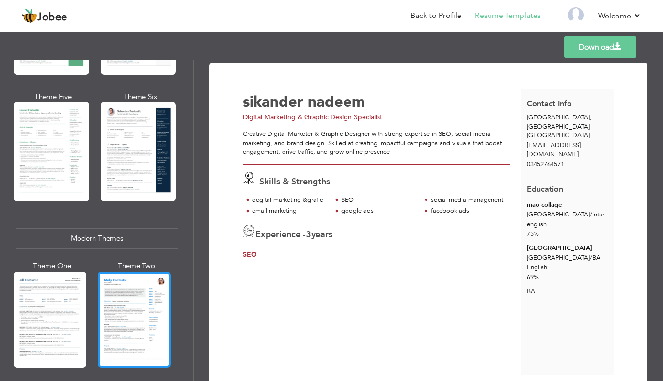
click at [158, 319] on div at bounding box center [134, 320] width 73 height 96
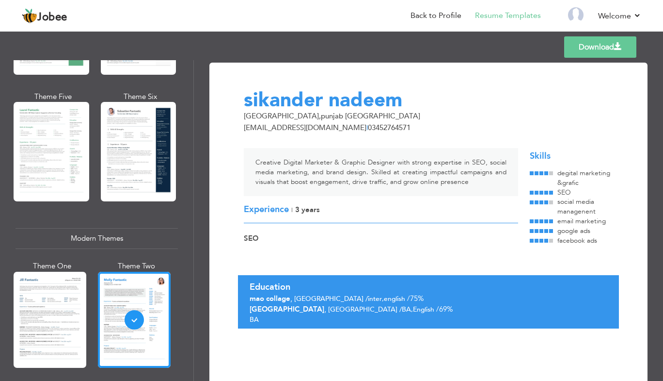
click at [188, 347] on div "Professional Themes Theme One Theme Two Theme Three Theme Six" at bounding box center [96, 220] width 193 height 320
click at [190, 351] on div "Professional Themes Theme One Theme Two Theme Three Theme Six" at bounding box center [96, 220] width 193 height 320
click at [192, 350] on div "Professional Themes Theme One Theme Two Theme Three Theme Six" at bounding box center [96, 220] width 193 height 320
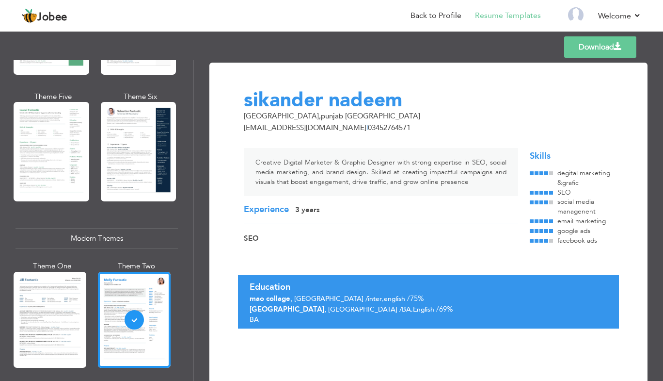
scroll to position [561, 0]
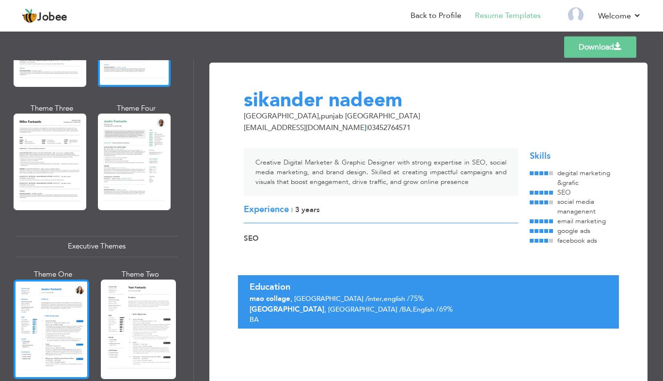
click at [65, 312] on div at bounding box center [52, 328] width 76 height 99
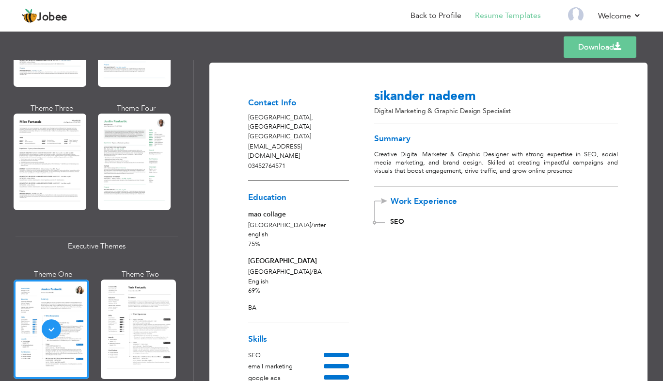
click at [595, 51] on link "Download" at bounding box center [600, 46] width 73 height 21
click at [582, 50] on link "Download" at bounding box center [600, 46] width 73 height 21
